Goal: Task Accomplishment & Management: Use online tool/utility

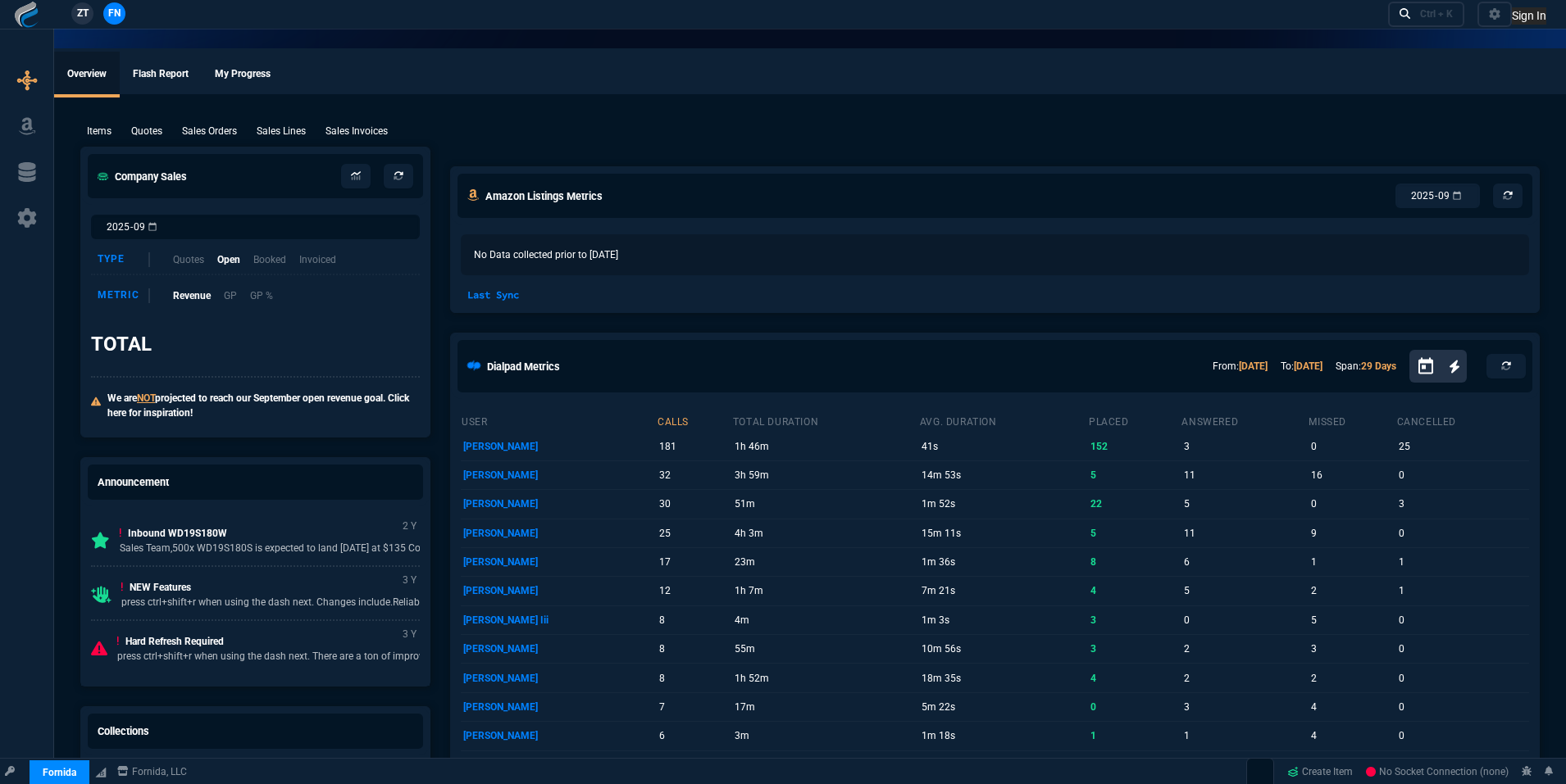
select select "18: totals"
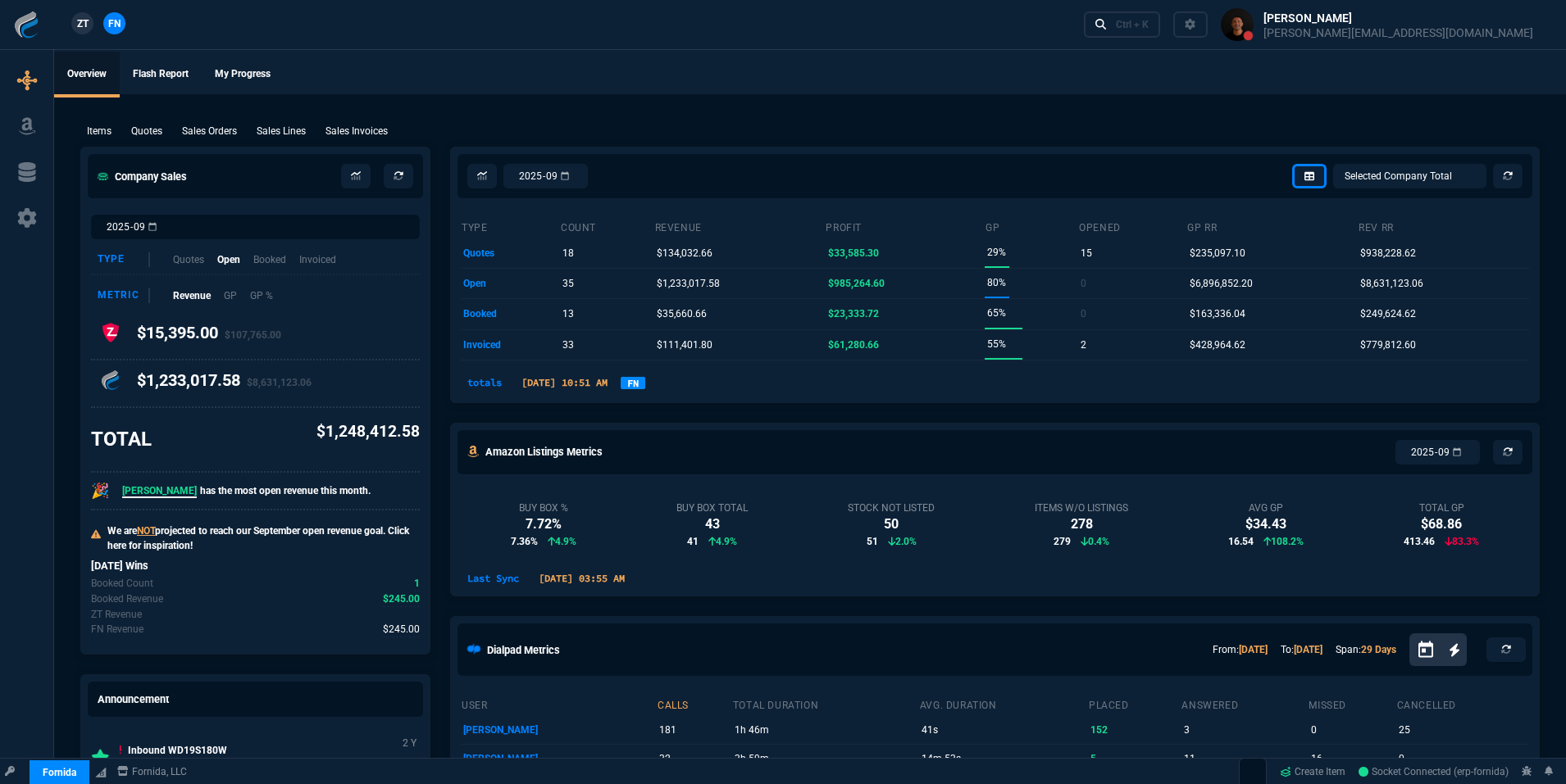
click at [645, 381] on link "FN" at bounding box center [633, 382] width 25 height 12
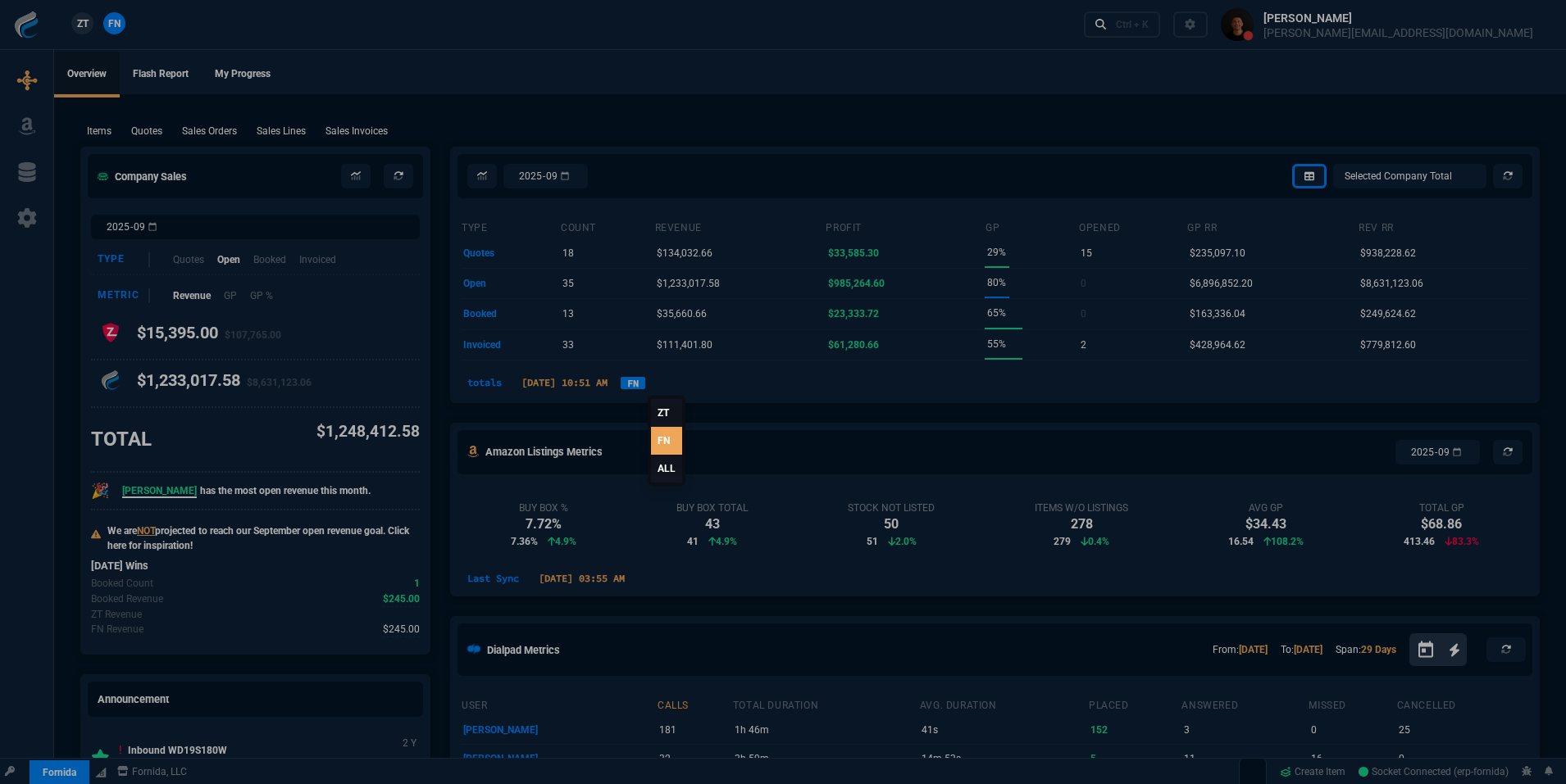
click at [676, 473] on link "ALL" at bounding box center [667, 468] width 31 height 28
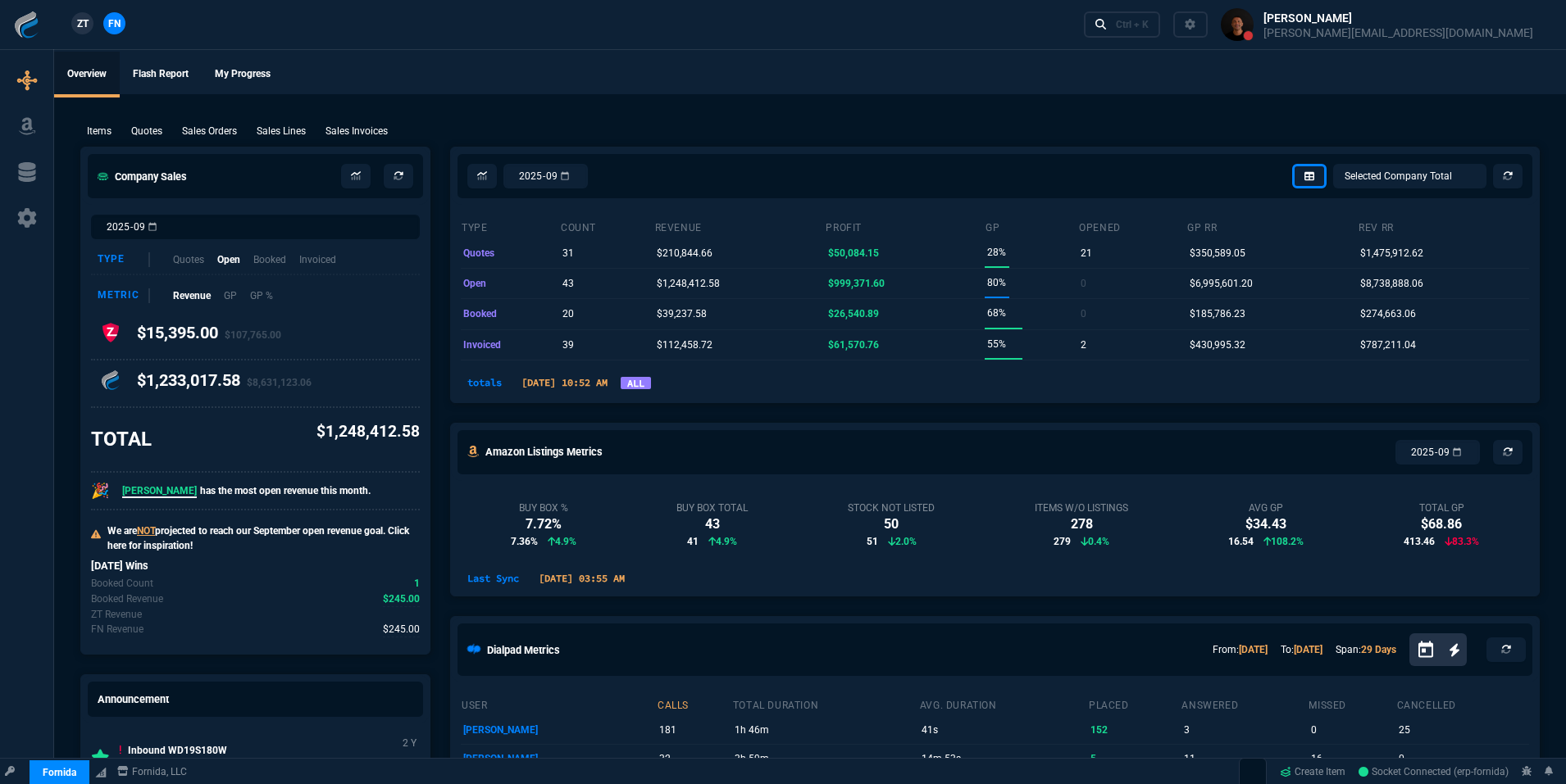
click at [651, 389] on link "ALL" at bounding box center [635, 382] width 31 height 12
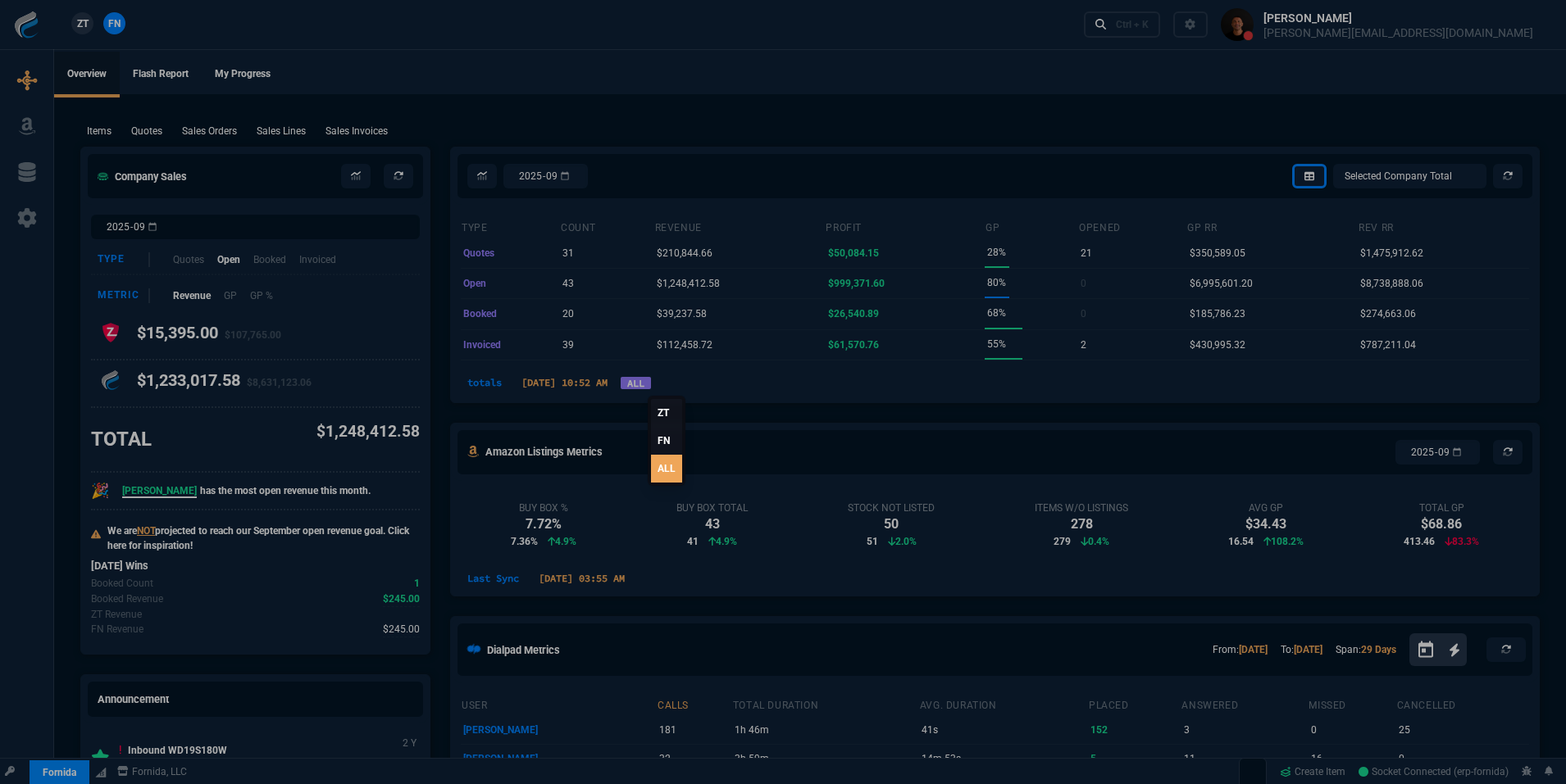
click at [655, 459] on link "ALL" at bounding box center [667, 468] width 31 height 28
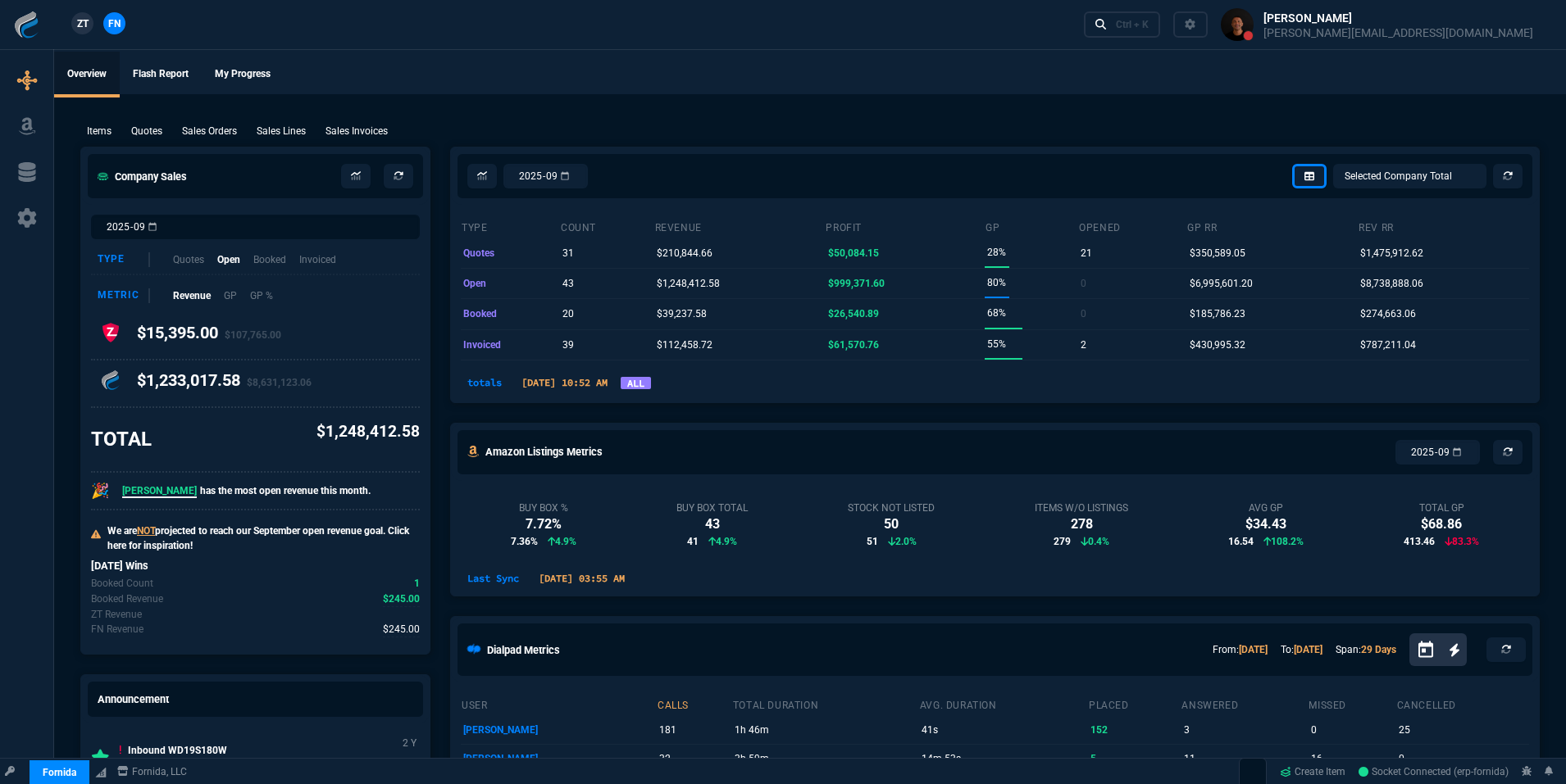
click at [666, 49] on div "ZT FN Ctrl + K" at bounding box center [783, 24] width 1566 height 49
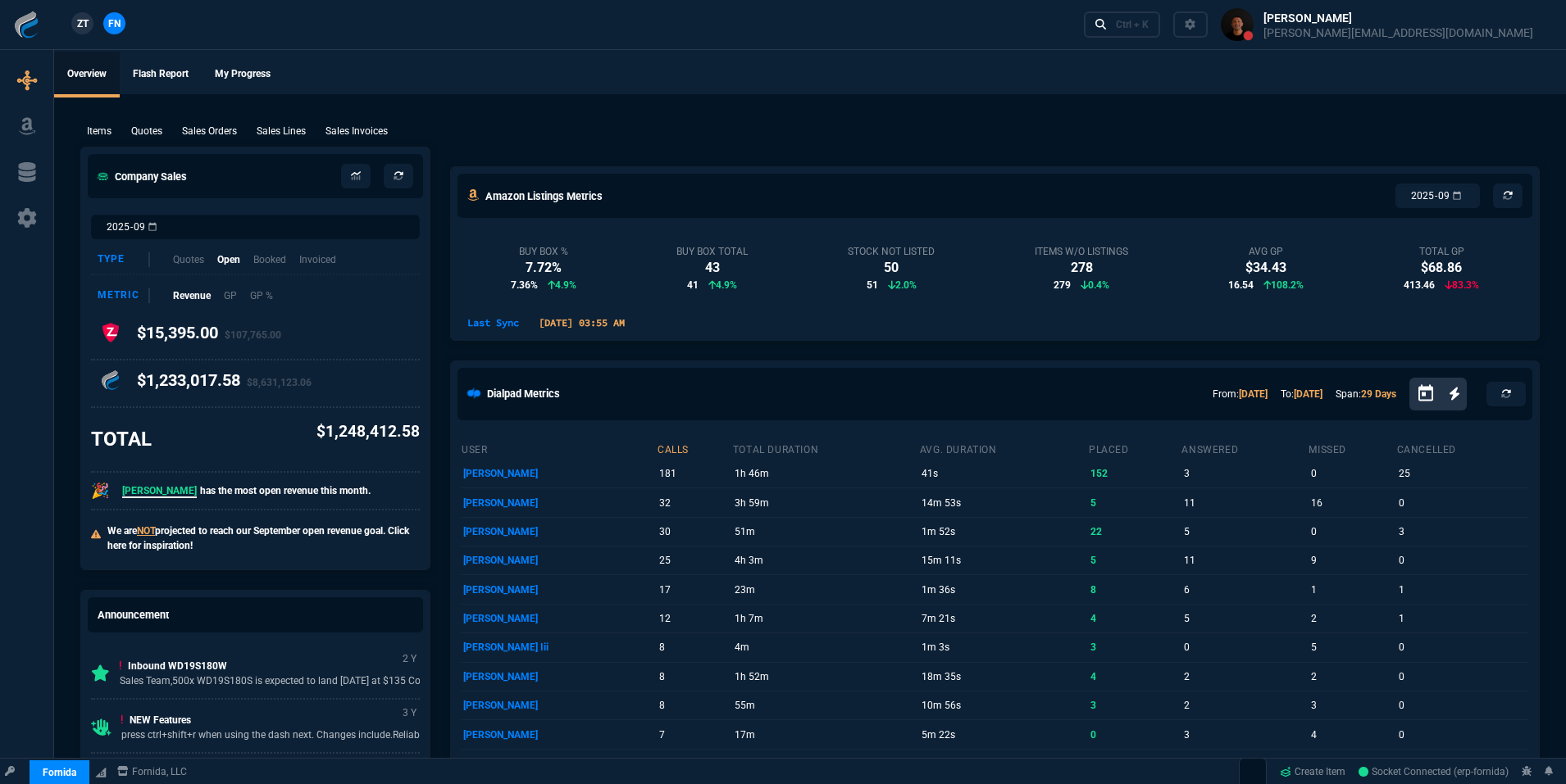
select select "18: totals"
